Goal: Task Accomplishment & Management: Complete application form

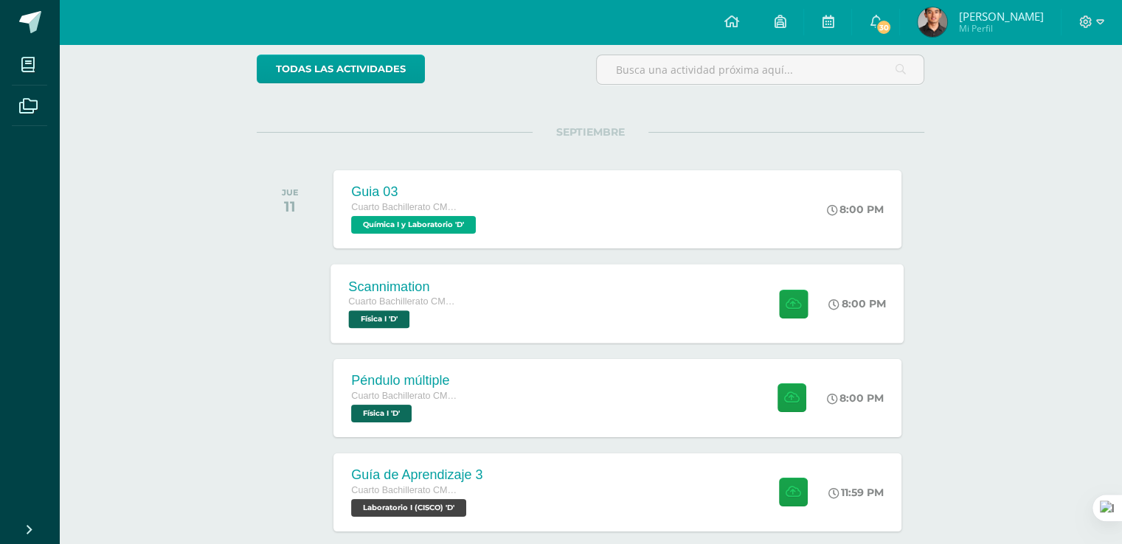
scroll to position [148, 0]
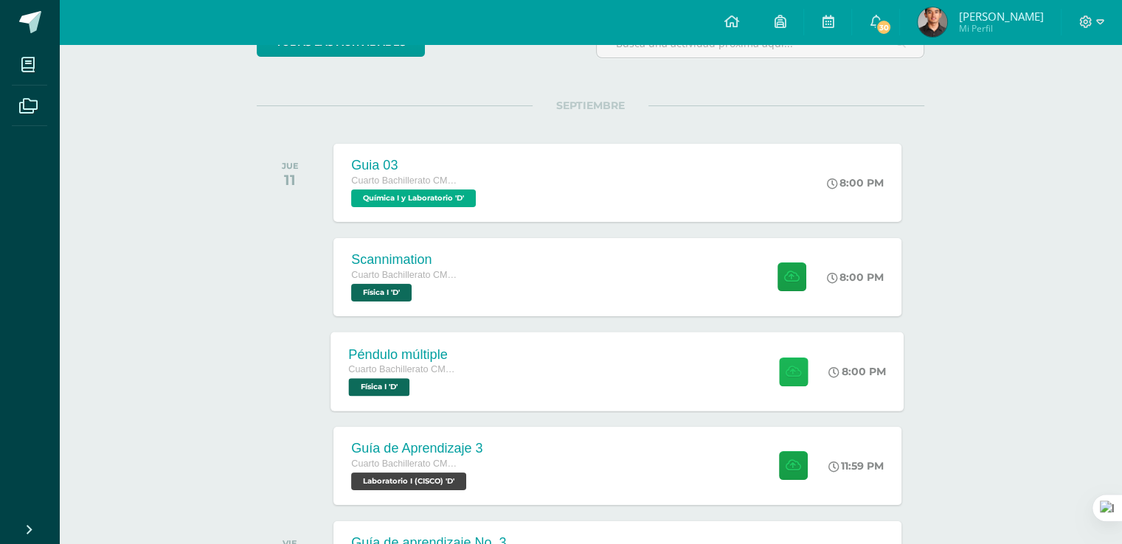
click at [792, 367] on icon at bounding box center [793, 371] width 15 height 13
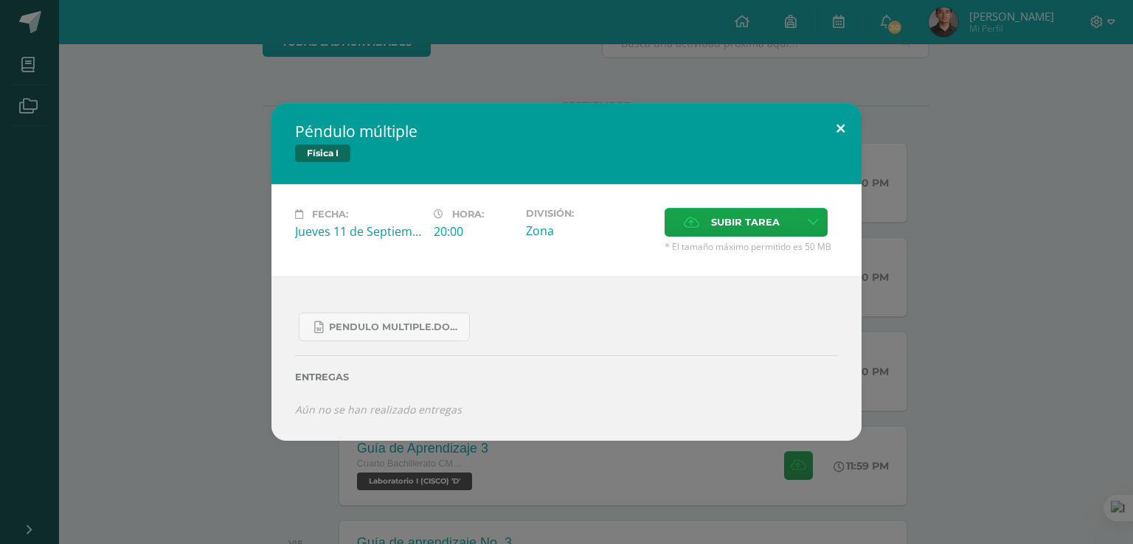
click at [834, 128] on button at bounding box center [841, 128] width 42 height 50
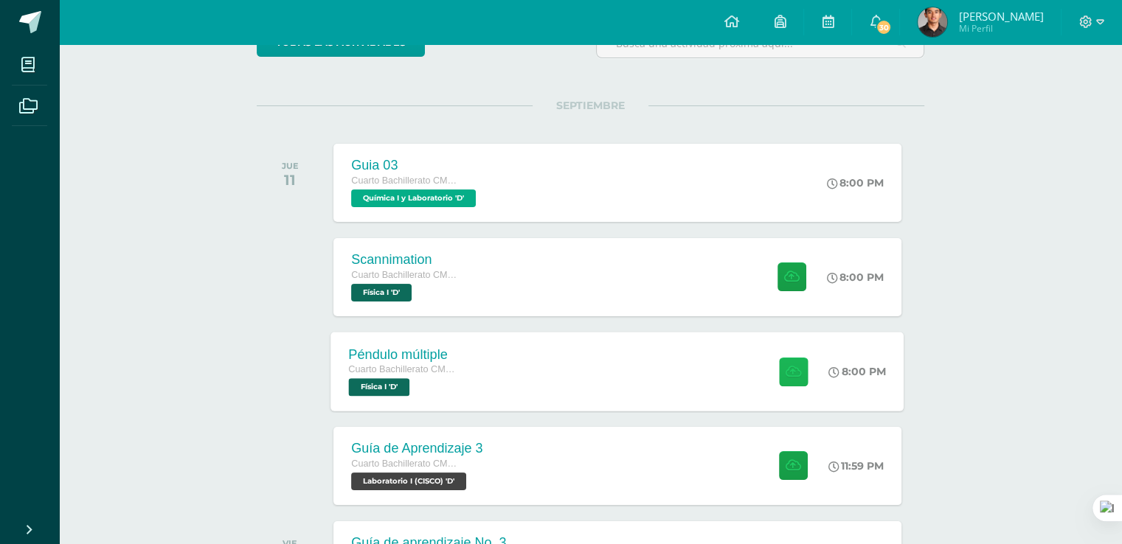
click at [796, 381] on button at bounding box center [793, 371] width 29 height 29
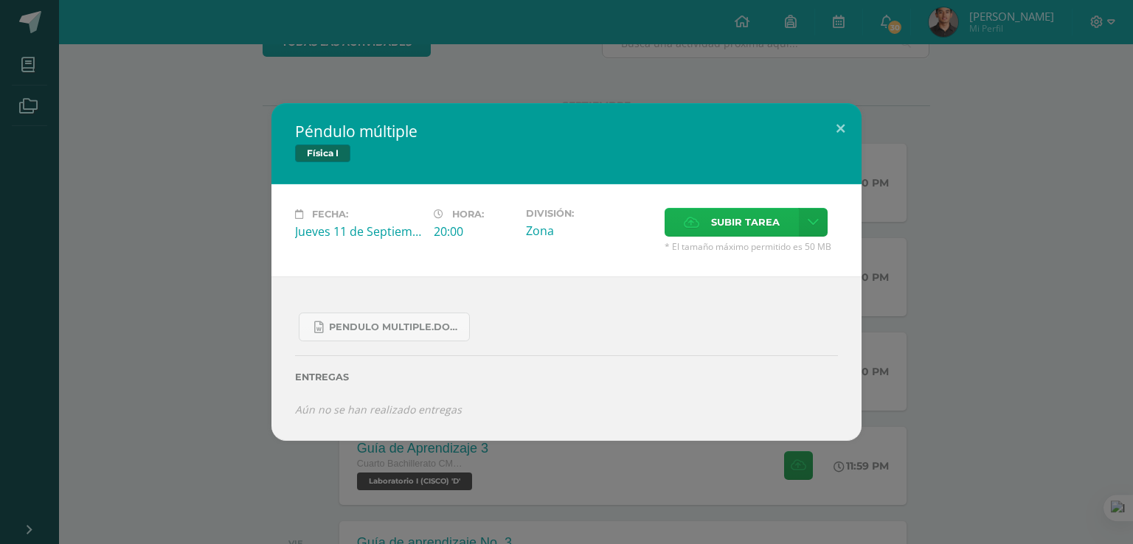
click at [758, 225] on span "Subir tarea" at bounding box center [745, 222] width 69 height 27
click at [0, 0] on input "Subir tarea" at bounding box center [0, 0] width 0 height 0
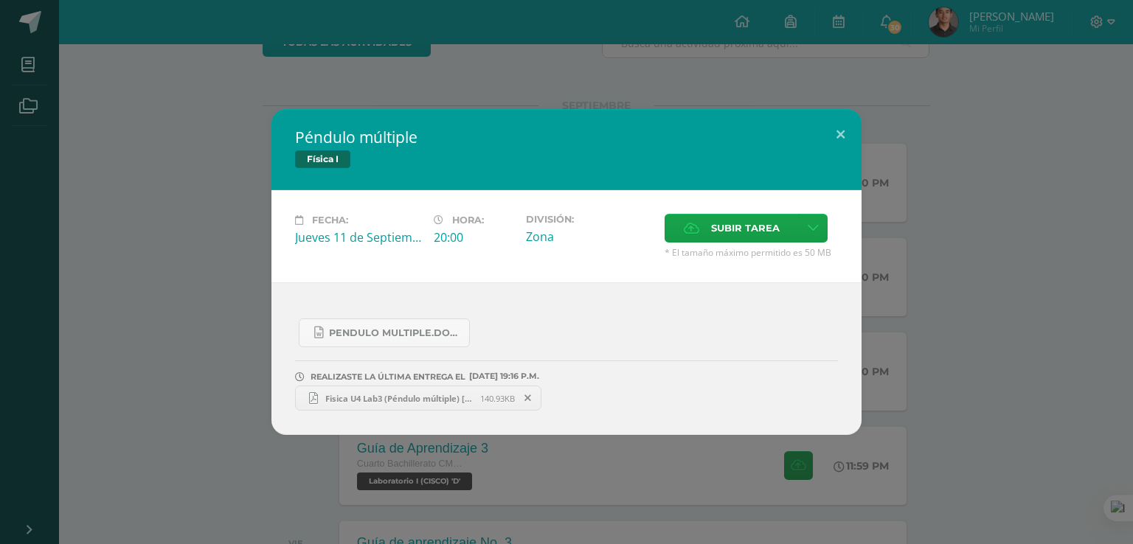
click at [371, 398] on span "Fisica U4 Lab3 (Péndulo múltiple) [PERSON_NAME] D clave 30.pdf" at bounding box center [399, 398] width 162 height 11
click at [838, 136] on button at bounding box center [841, 134] width 42 height 50
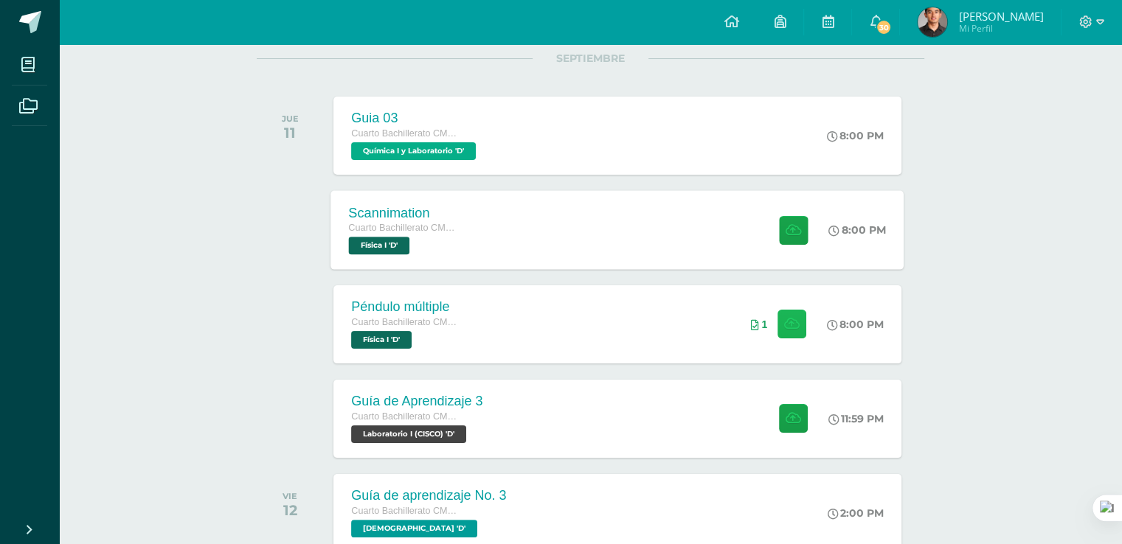
scroll to position [221, 0]
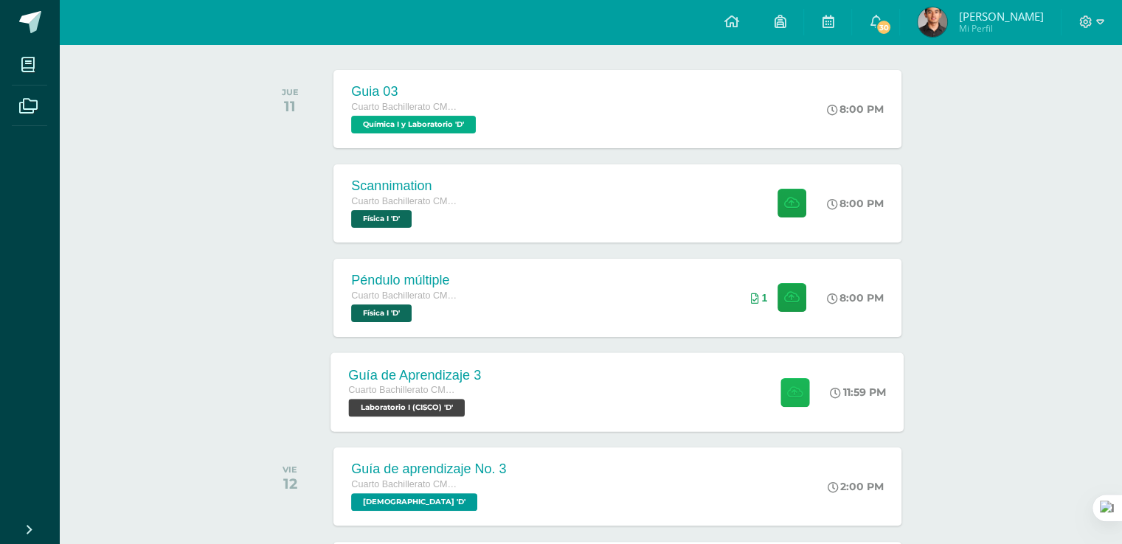
click at [789, 395] on icon at bounding box center [794, 392] width 15 height 13
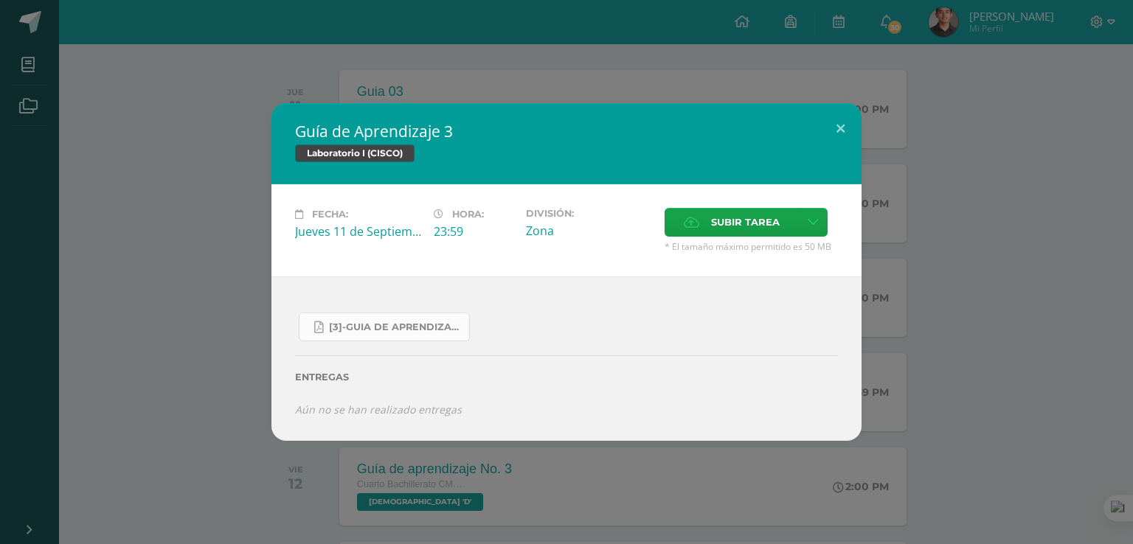
click at [404, 331] on span "[3]-GUIA DE APRENDIZAJE 3 IV [PERSON_NAME] CISCO UNIDAD 4.pdf" at bounding box center [395, 328] width 133 height 12
click at [841, 128] on button at bounding box center [841, 128] width 42 height 50
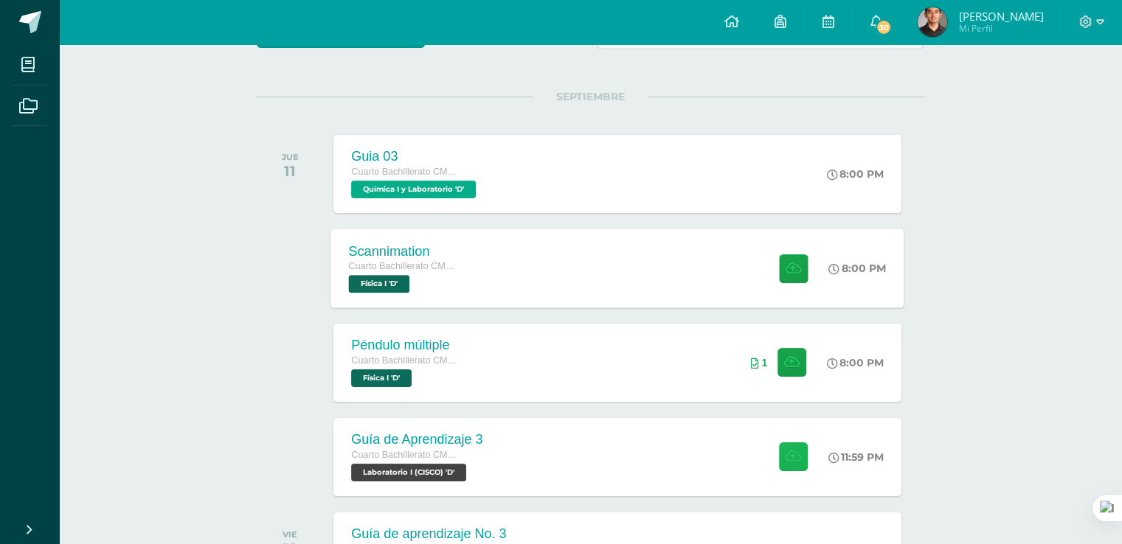
scroll to position [148, 0]
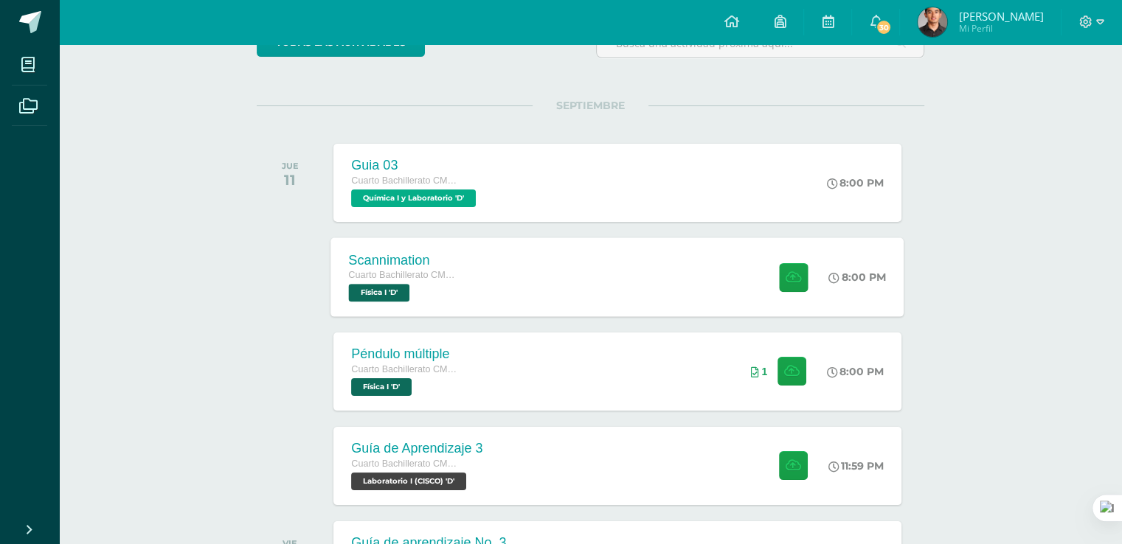
click at [503, 291] on div "Scannimation Cuarto Bachillerato CMP Bachillerato en CCLL con Orientación en Co…" at bounding box center [617, 277] width 573 height 79
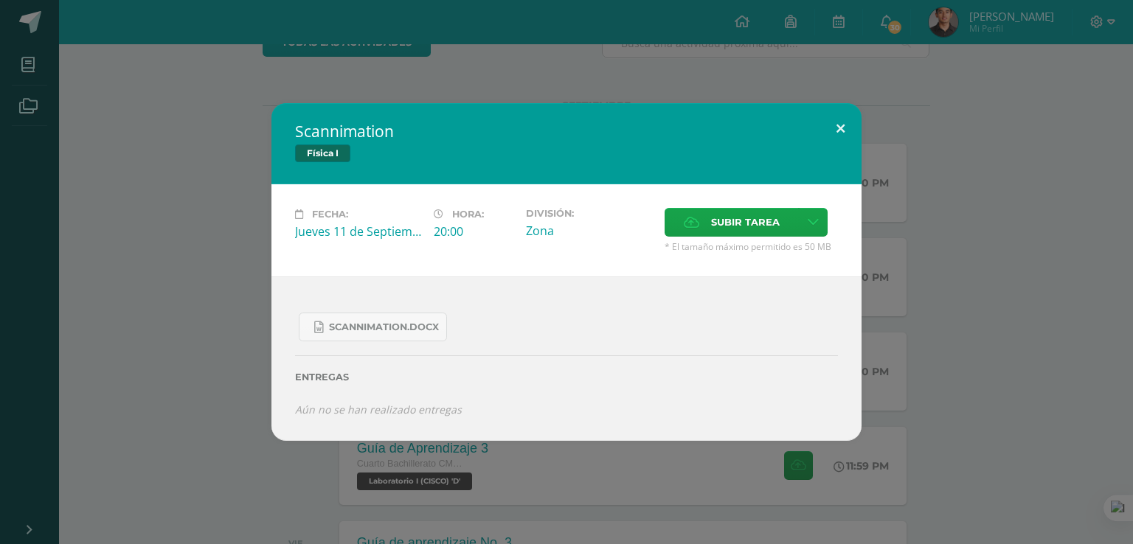
click at [835, 119] on button at bounding box center [841, 128] width 42 height 50
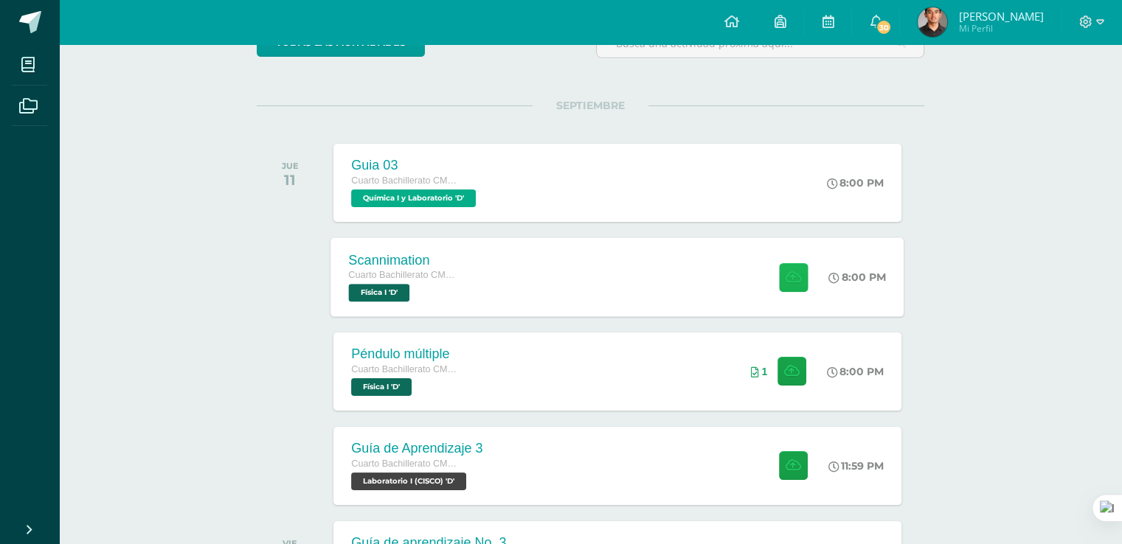
click at [779, 280] on button at bounding box center [793, 277] width 29 height 29
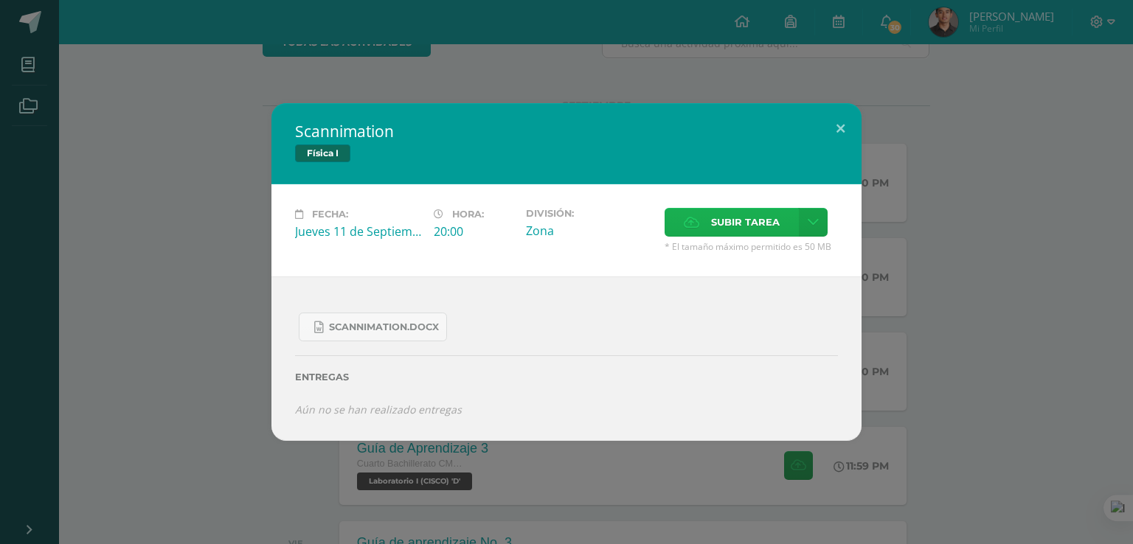
click at [734, 214] on span "Subir tarea" at bounding box center [745, 222] width 69 height 27
click at [0, 0] on input "Subir tarea" at bounding box center [0, 0] width 0 height 0
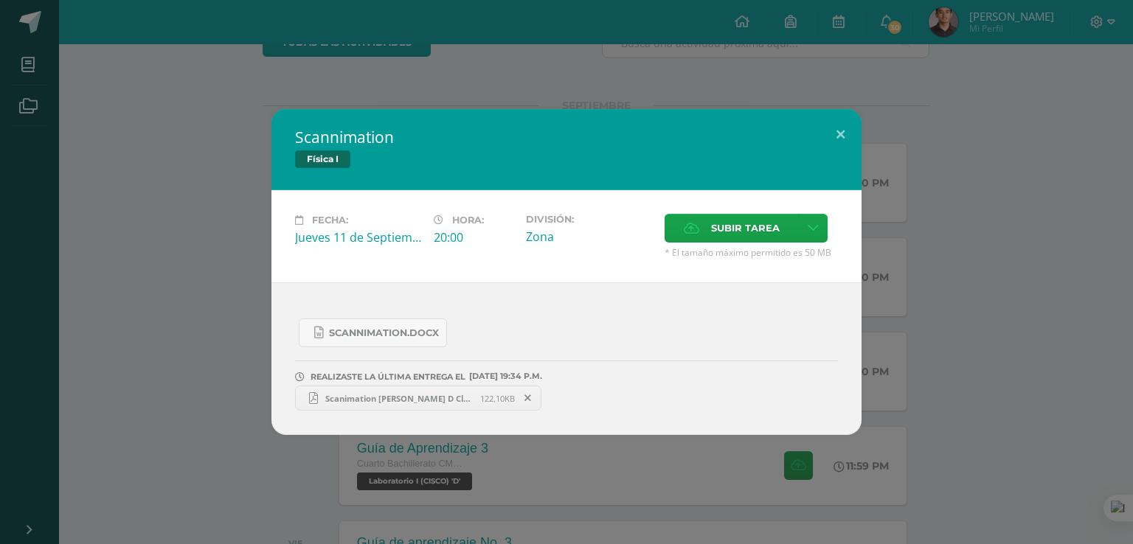
click at [359, 401] on span "Scanimation [PERSON_NAME] D Clave 30.pdf" at bounding box center [399, 398] width 162 height 11
click at [832, 141] on button at bounding box center [841, 134] width 42 height 50
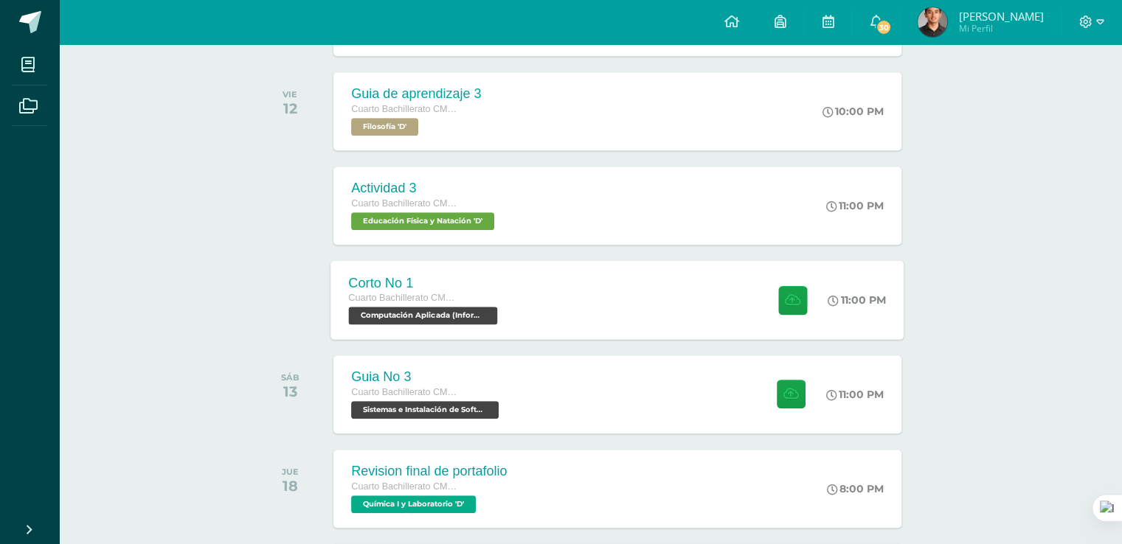
scroll to position [812, 0]
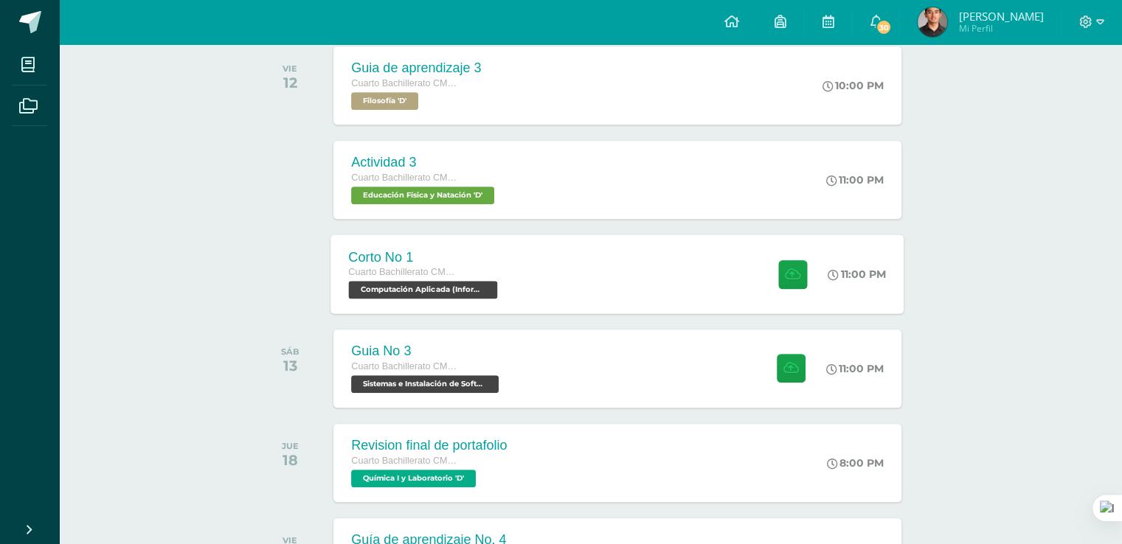
click at [446, 287] on span "Computación Aplicada (Informática) 'D'" at bounding box center [423, 290] width 149 height 18
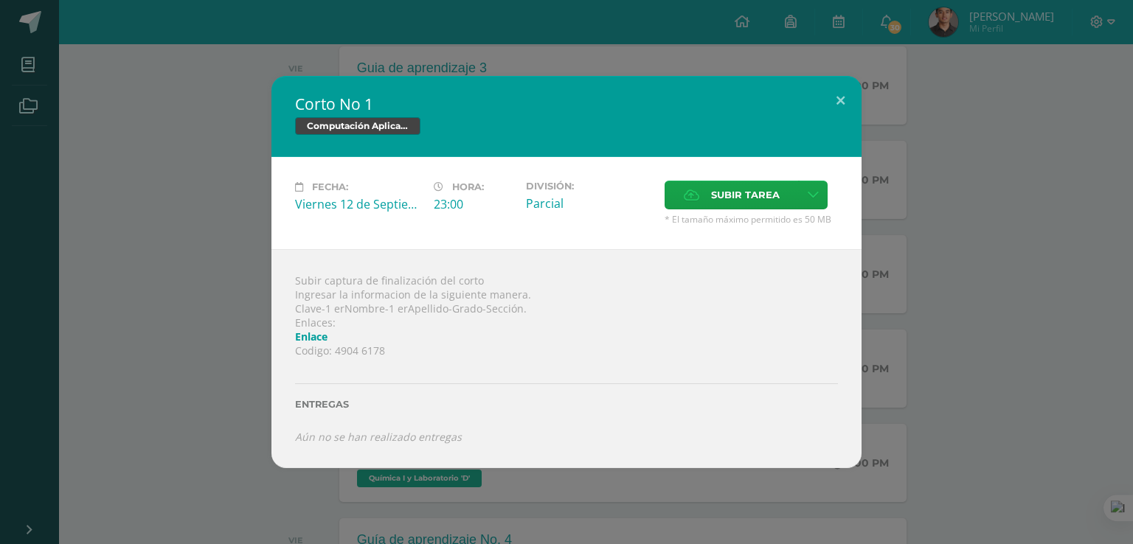
click at [388, 305] on div "Subir captura de finalización del corto Ingresar la informacion de la siguiente…" at bounding box center [566, 358] width 590 height 219
click at [840, 109] on button at bounding box center [841, 101] width 42 height 50
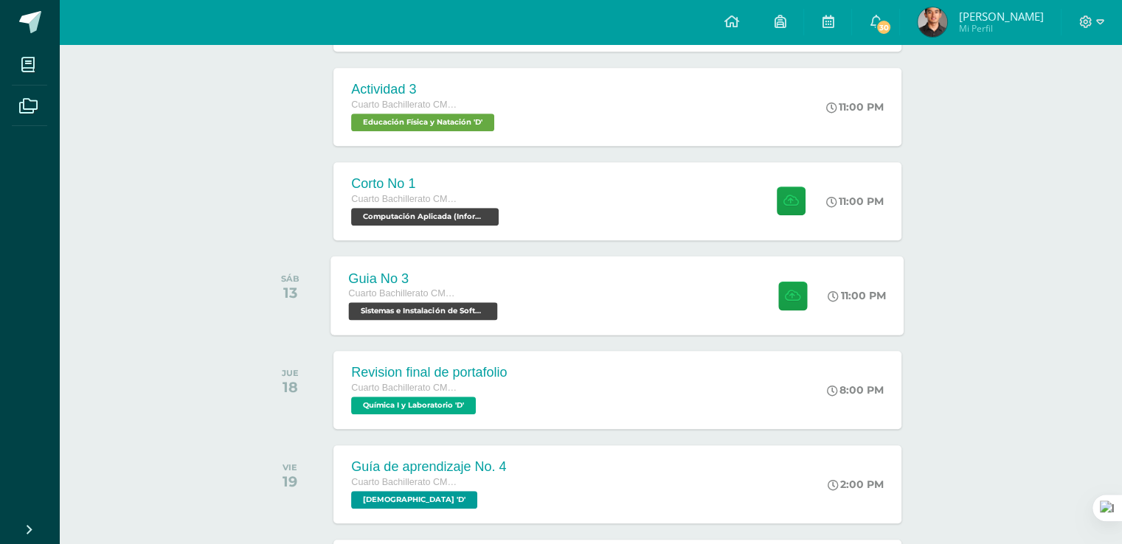
scroll to position [885, 0]
click at [437, 307] on span "Sistemas e Instalación de Software (Desarrollo de Software) 'D'" at bounding box center [423, 311] width 149 height 18
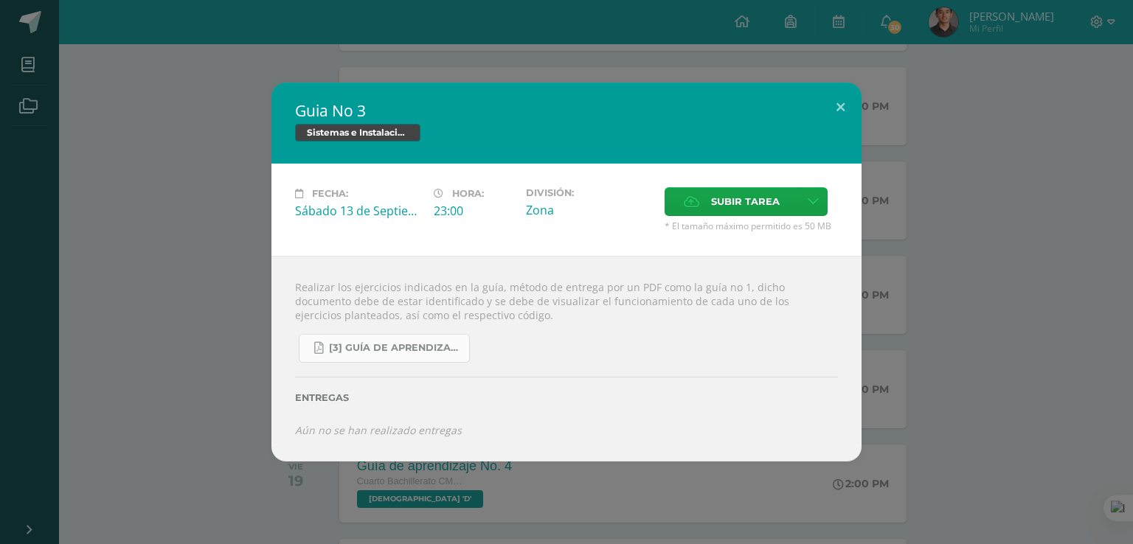
click at [367, 348] on span "[3] Guía de Aprendizaje - Sistemas e Instalación de Software.pdf" at bounding box center [395, 348] width 133 height 12
click at [839, 106] on button at bounding box center [841, 108] width 42 height 50
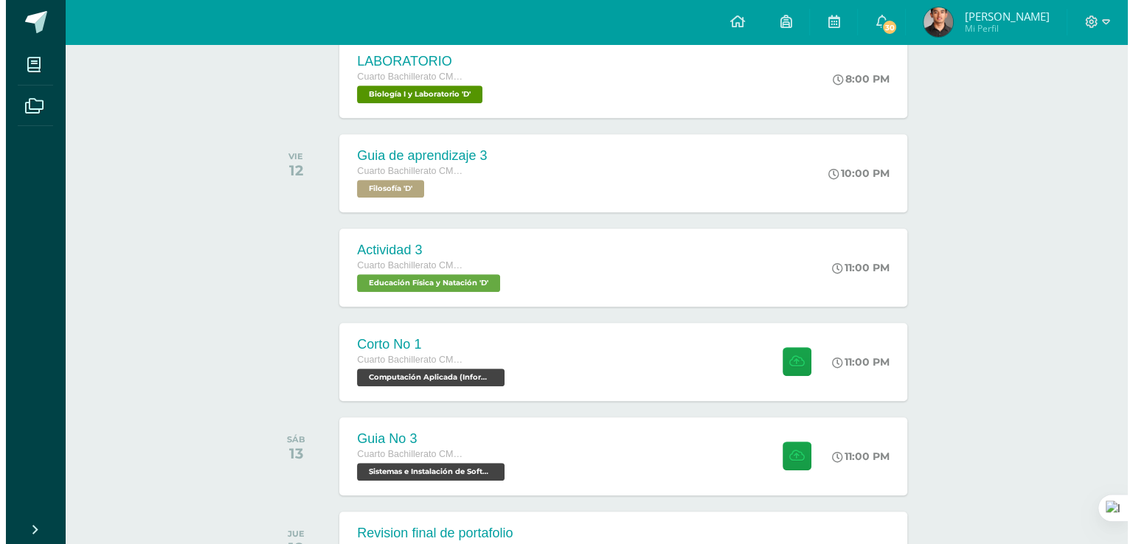
scroll to position [812, 0]
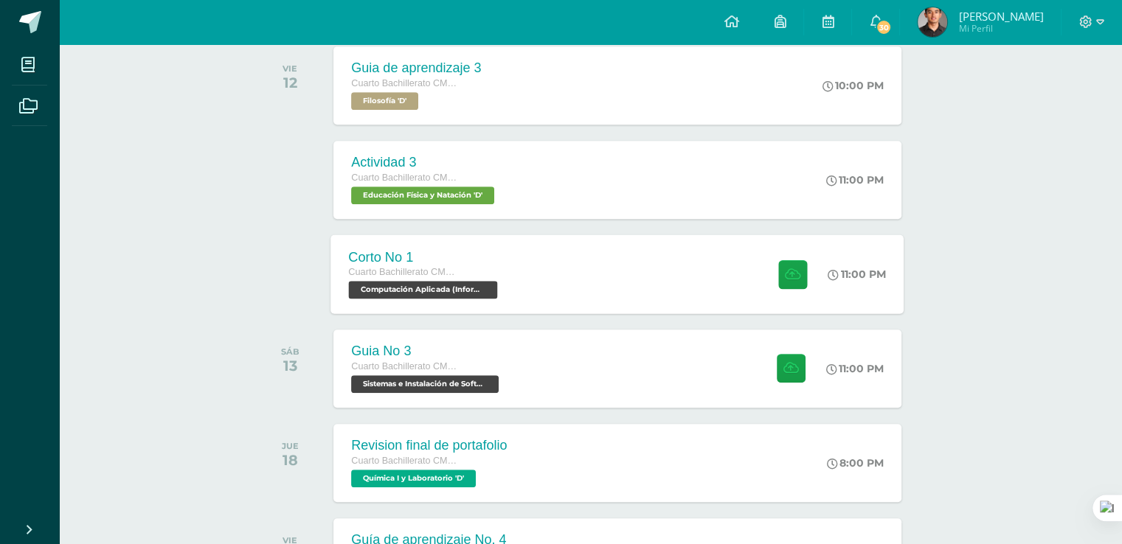
click at [455, 299] on span "Computación Aplicada (Informática) 'D'" at bounding box center [423, 290] width 149 height 18
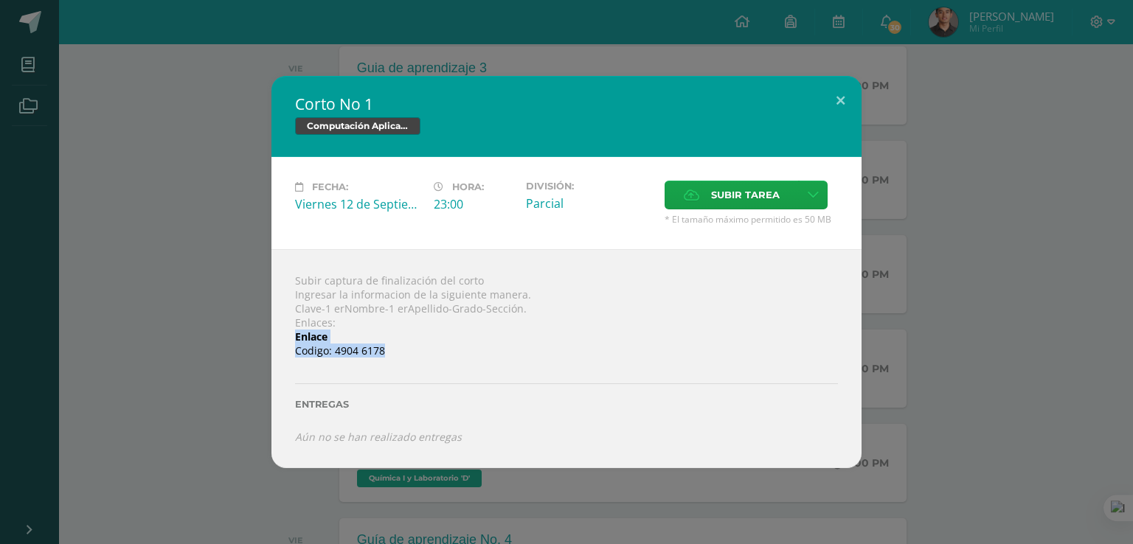
drag, startPoint x: 392, startPoint y: 342, endPoint x: 387, endPoint y: 352, distance: 11.9
click at [387, 352] on div "Subir captura de finalización del corto Ingresar la informacion de la siguiente…" at bounding box center [566, 358] width 590 height 219
drag, startPoint x: 428, startPoint y: 384, endPoint x: 428, endPoint y: 362, distance: 21.4
click at [428, 371] on div "Entregas" at bounding box center [566, 400] width 543 height 60
click at [317, 337] on link "Enlace" at bounding box center [311, 337] width 32 height 14
